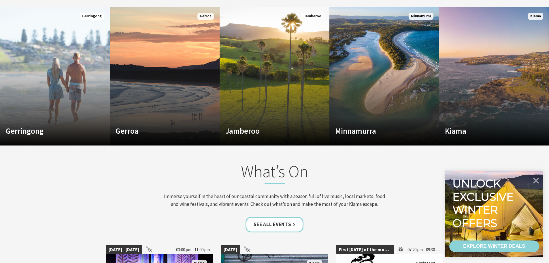
scroll to position [426, 0]
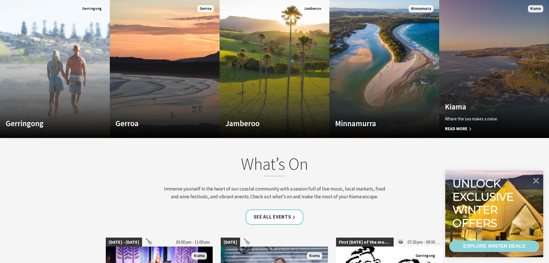
click at [489, 74] on link "Custom Image Used [GEOGRAPHIC_DATA] Where the sea makes a noise Read More [GEOG…" at bounding box center [494, 68] width 110 height 138
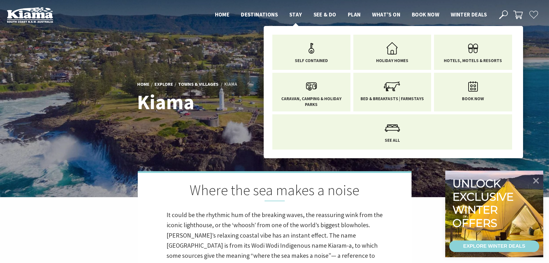
click at [290, 13] on span "Stay" at bounding box center [295, 14] width 13 height 7
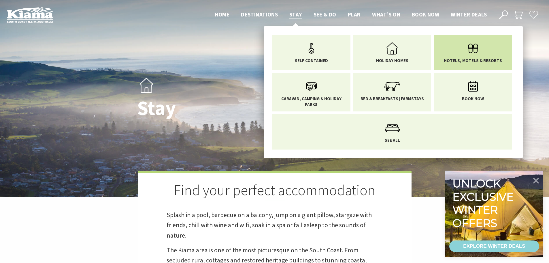
click at [467, 51] on icon "Main Menu" at bounding box center [473, 48] width 19 height 19
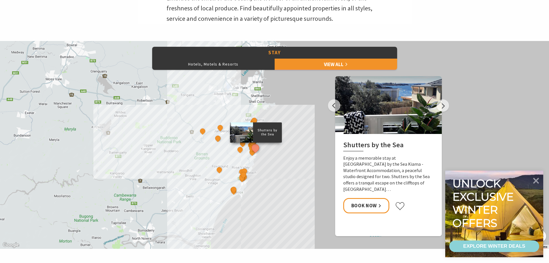
scroll to position [223, 0]
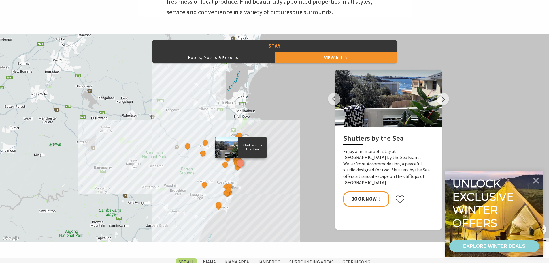
drag, startPoint x: 288, startPoint y: 162, endPoint x: 272, endPoint y: 186, distance: 28.6
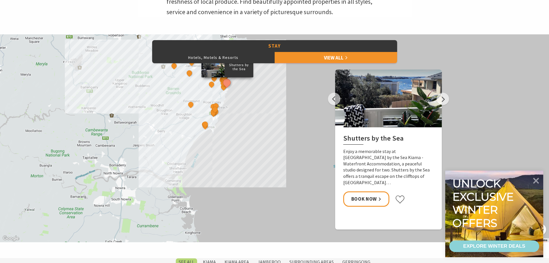
drag, startPoint x: 307, startPoint y: 170, endPoint x: 297, endPoint y: 96, distance: 73.9
click at [296, 96] on div "Shutters by the Sea The Sebel Kiama Seaside Escape 1 Driftwood Beach House Kiam…" at bounding box center [538, 213] width 554 height 311
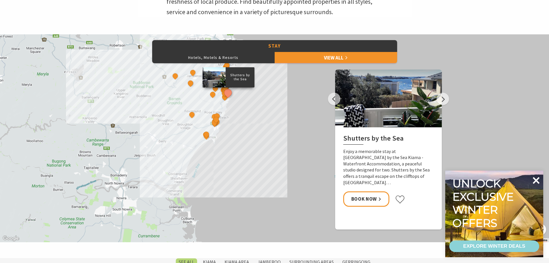
click at [535, 180] on icon at bounding box center [536, 180] width 7 height 7
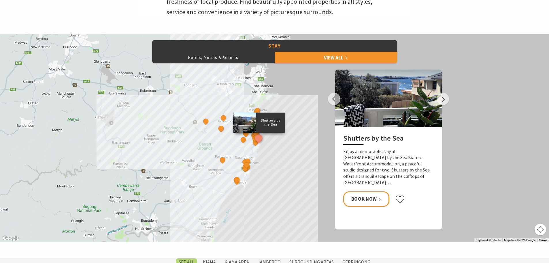
drag, startPoint x: 297, startPoint y: 141, endPoint x: 328, endPoint y: 187, distance: 55.1
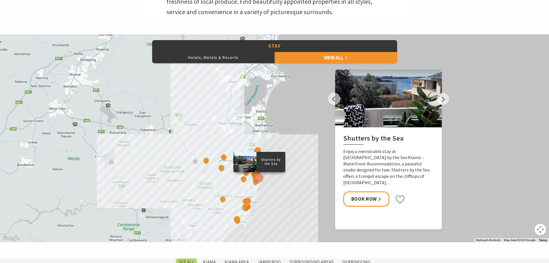
drag, startPoint x: 303, startPoint y: 129, endPoint x: 303, endPoint y: 170, distance: 40.9
click at [303, 170] on div "Shutters by the Sea The Sebel Kiama Seaside Escape 1 Driftwood Beach House Kiam…" at bounding box center [274, 138] width 549 height 208
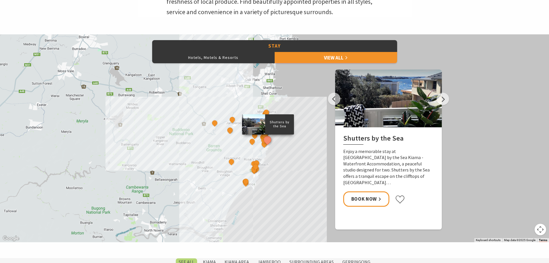
drag, startPoint x: 302, startPoint y: 142, endPoint x: 311, endPoint y: 117, distance: 26.8
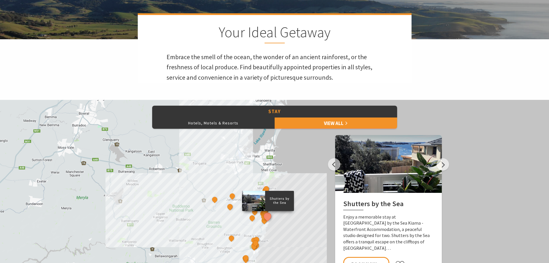
scroll to position [166, 0]
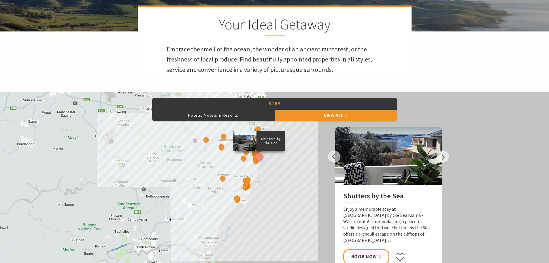
drag, startPoint x: 314, startPoint y: 219, endPoint x: 306, endPoint y: 167, distance: 52.6
